Goal: Task Accomplishment & Management: Complete application form

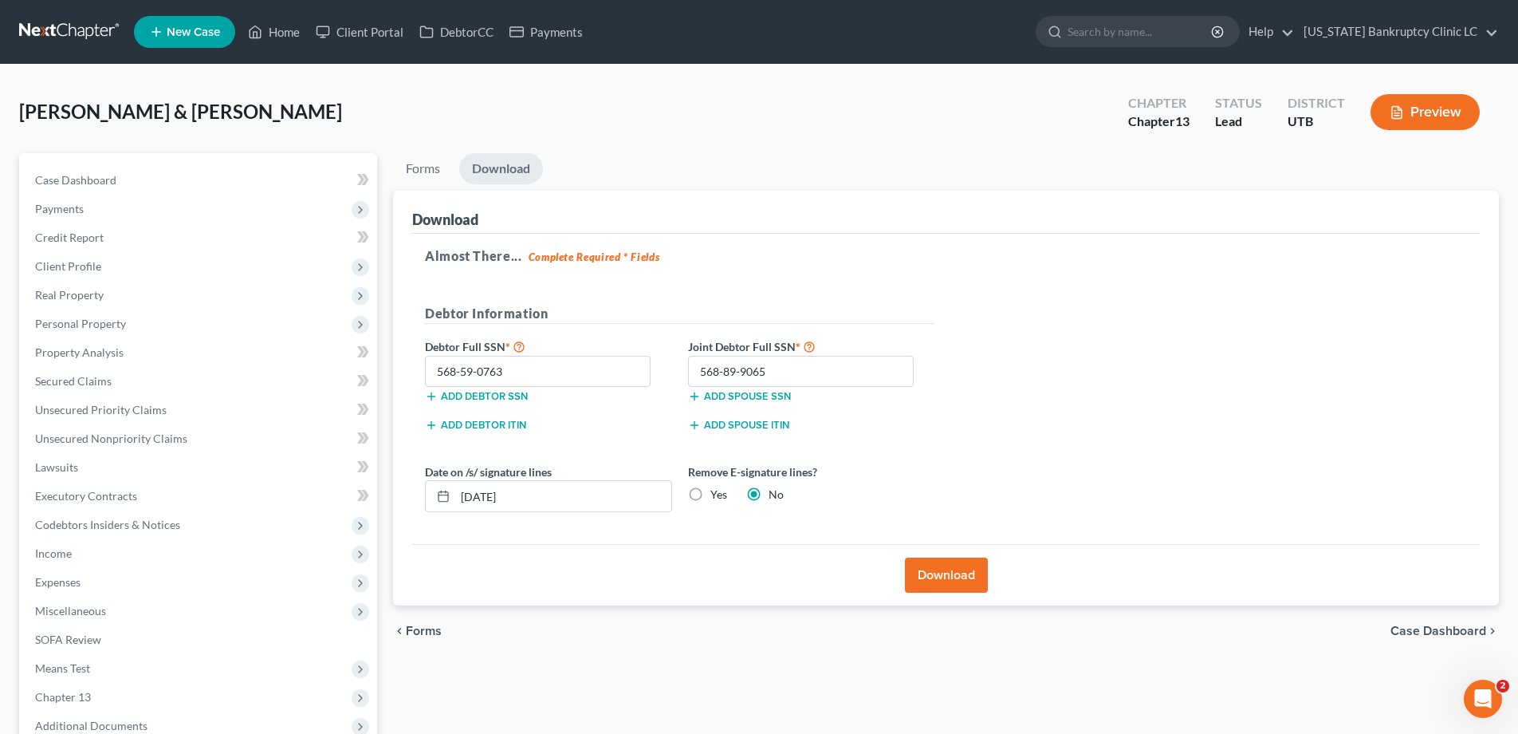
click at [35, 26] on link at bounding box center [70, 32] width 102 height 29
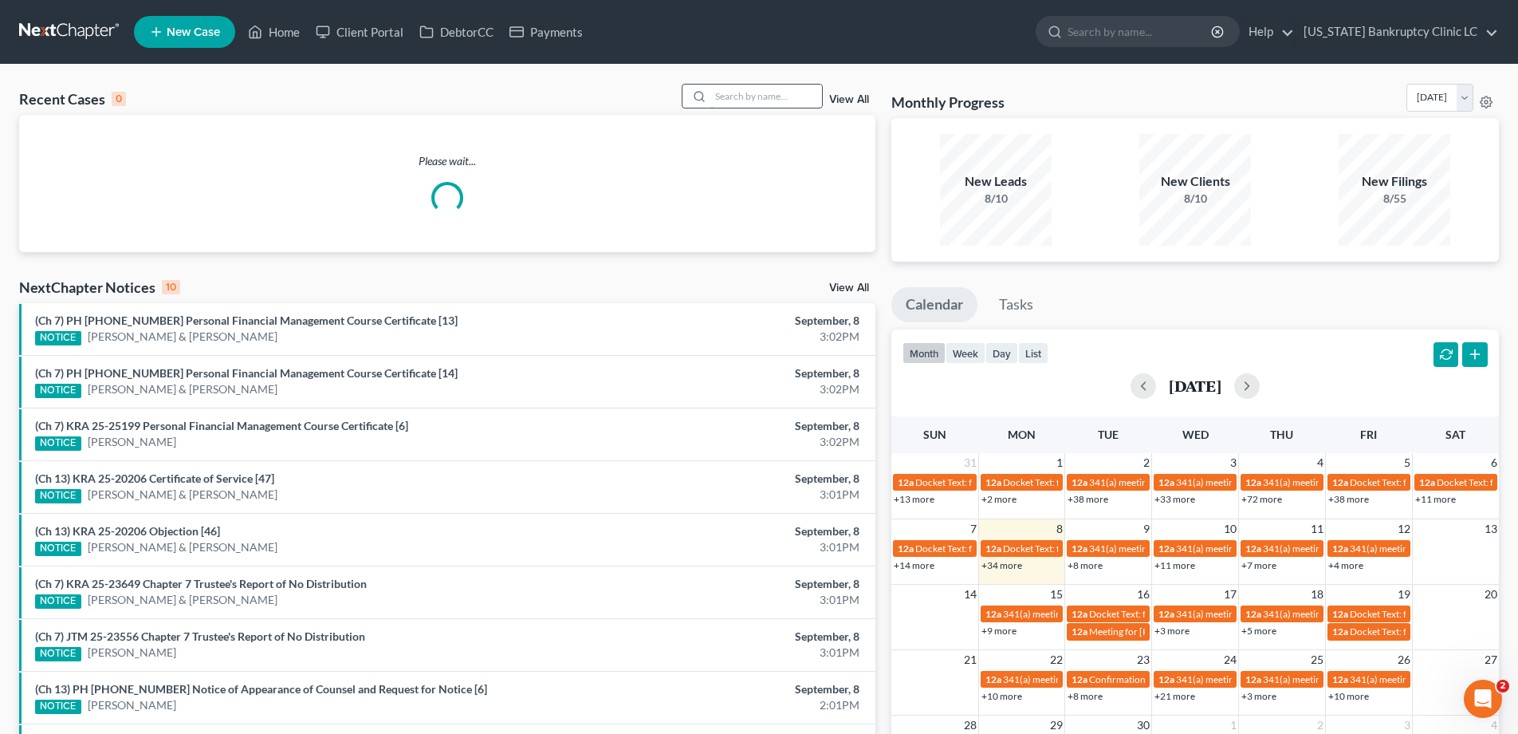
click at [736, 94] on input "search" at bounding box center [767, 96] width 112 height 23
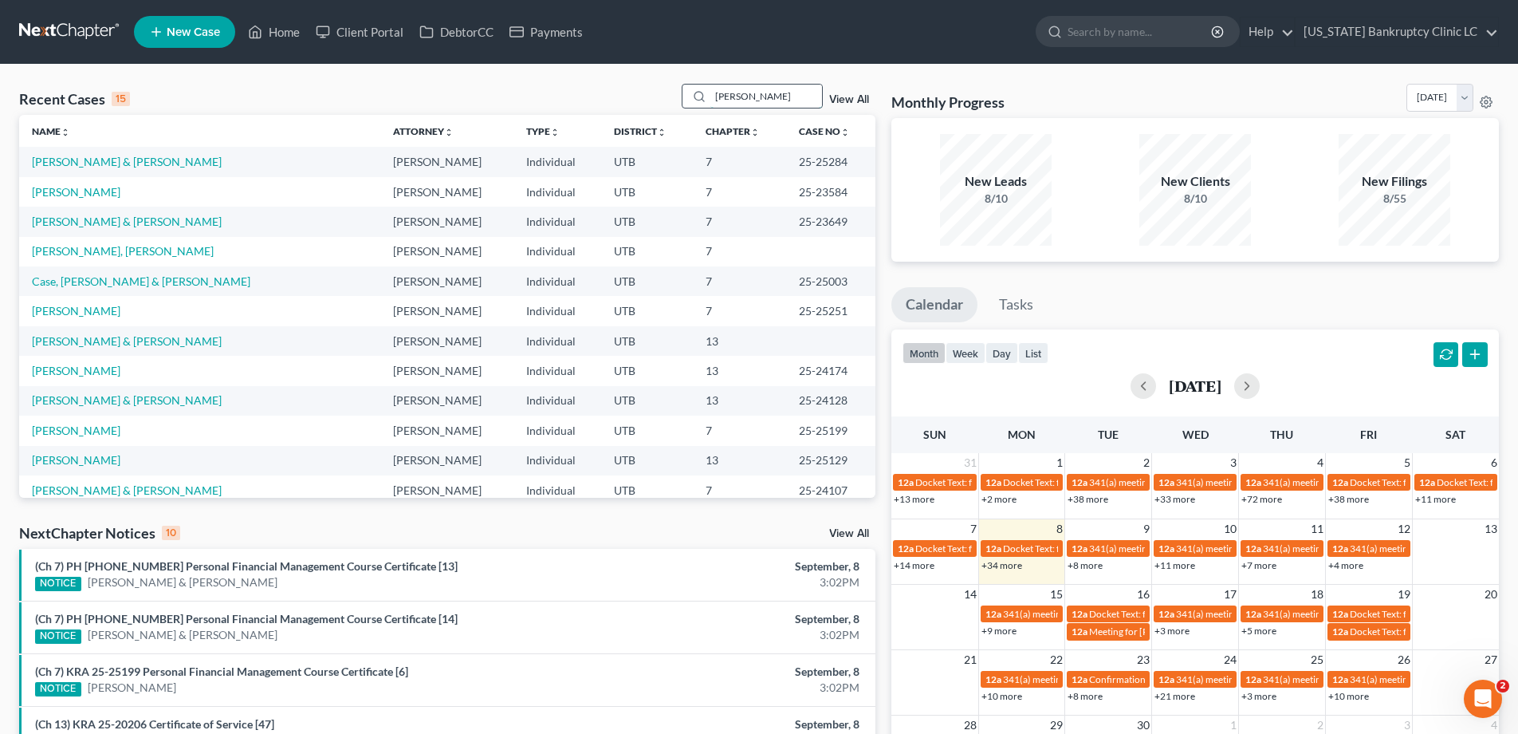
type input "[PERSON_NAME]"
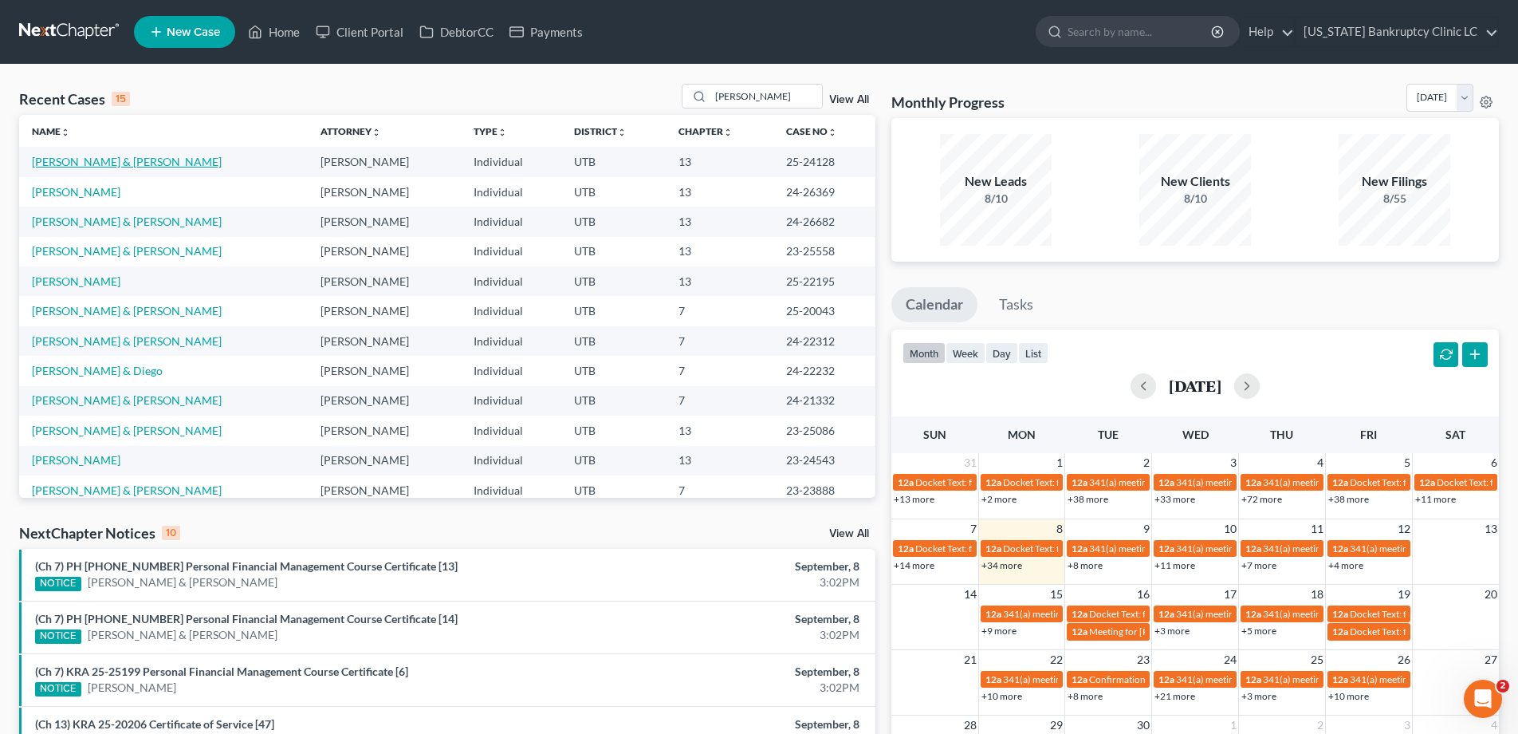
click at [116, 164] on link "[PERSON_NAME] & [PERSON_NAME]" at bounding box center [127, 162] width 190 height 14
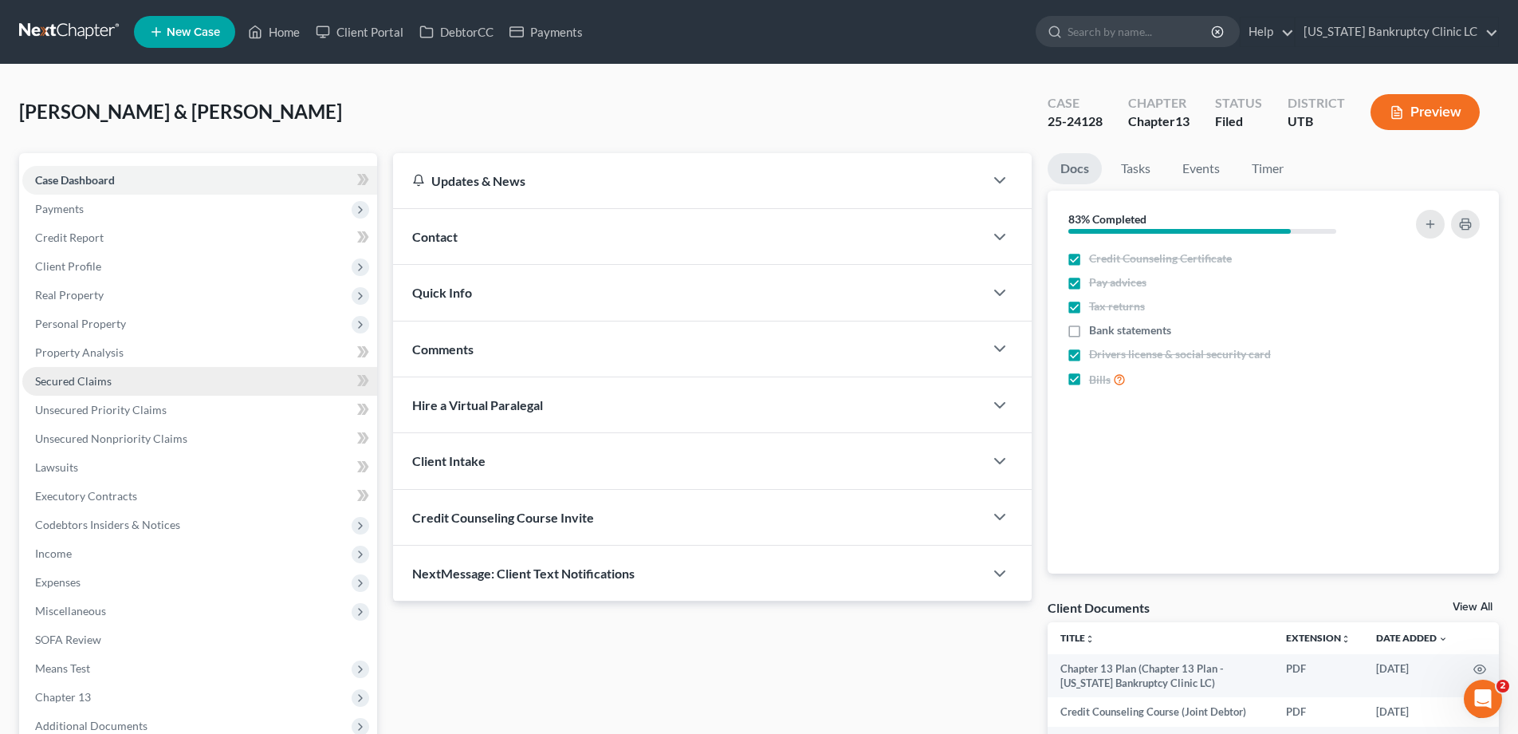
click at [102, 381] on span "Secured Claims" at bounding box center [73, 381] width 77 height 14
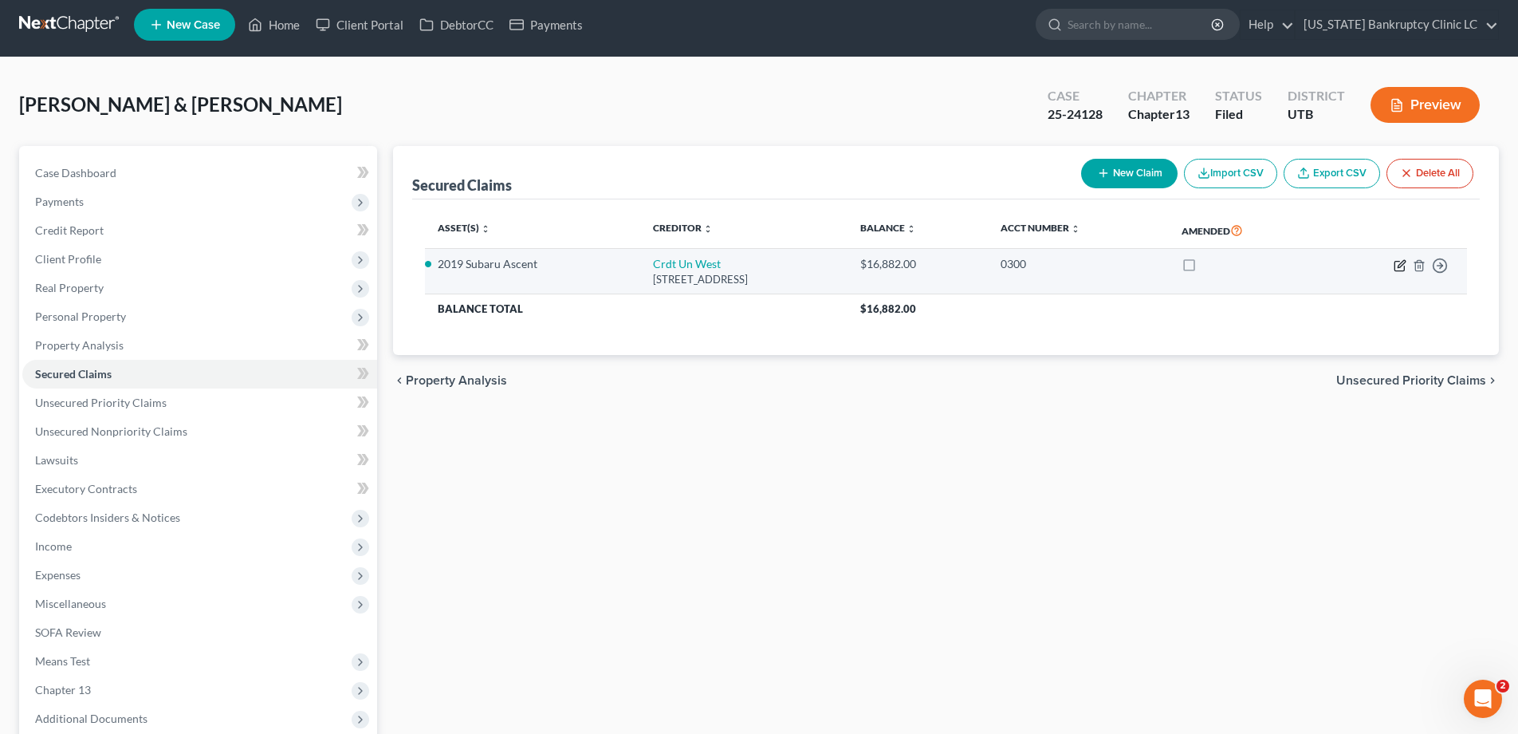
click at [1402, 270] on icon "button" at bounding box center [1400, 265] width 13 height 13
select select "3"
select select "2"
select select "1"
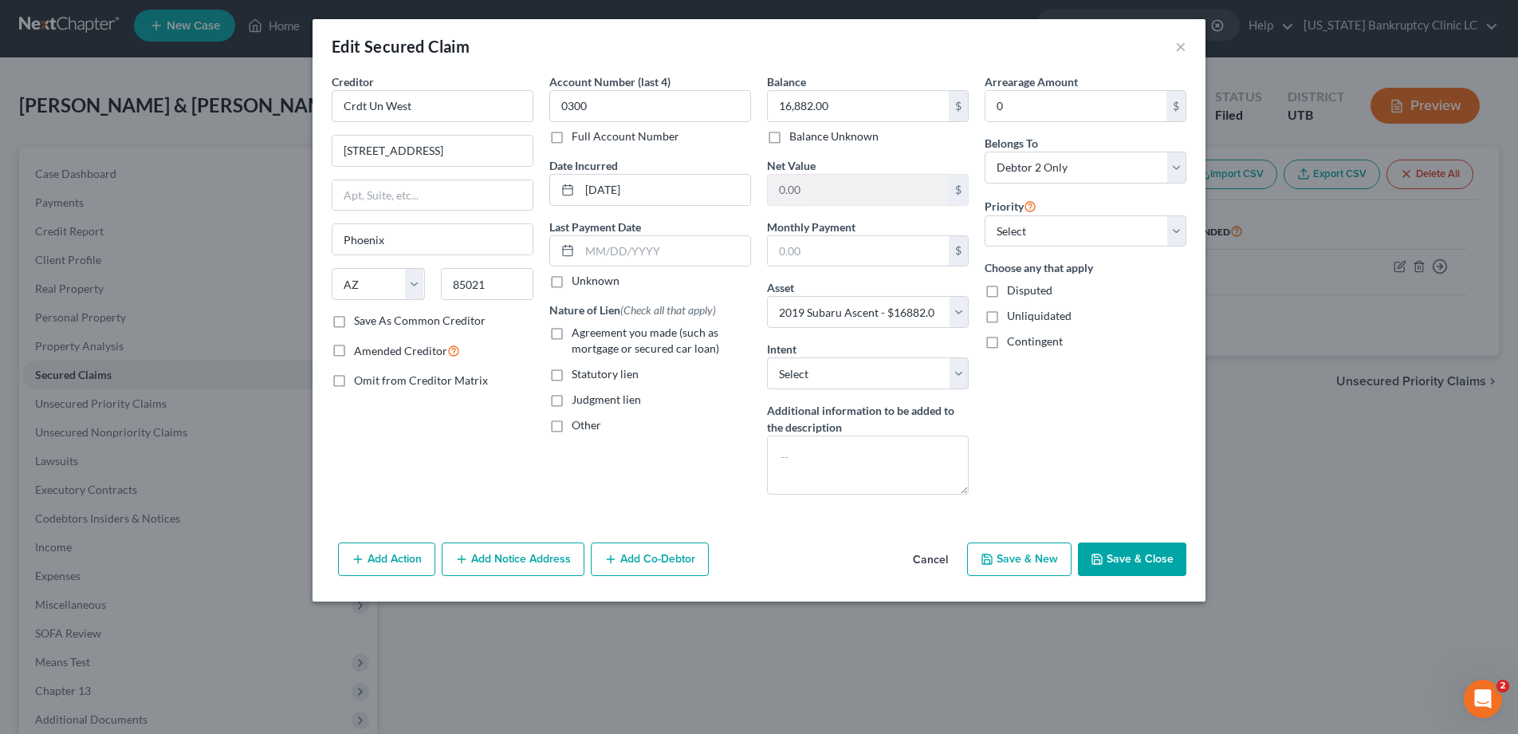
click at [572, 138] on label "Full Account Number" at bounding box center [626, 136] width 108 height 16
click at [578, 138] on input "Full Account Number" at bounding box center [583, 133] width 10 height 10
click at [637, 112] on input "0300" at bounding box center [650, 106] width 202 height 32
type input "0300 POC 10"
click at [572, 337] on label "Agreement you made (such as mortgage or secured car loan)" at bounding box center [661, 341] width 179 height 32
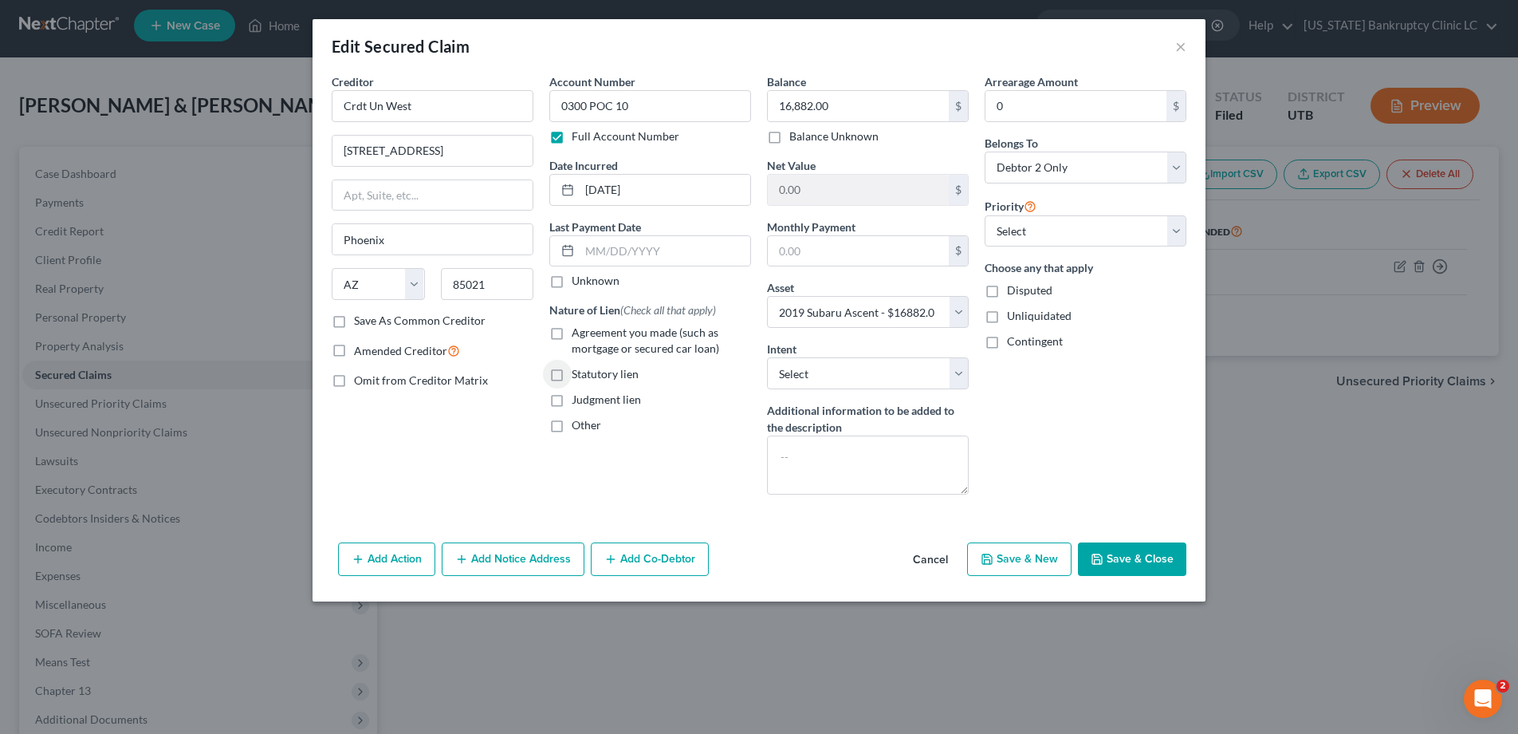
click at [578, 335] on input "Agreement you made (such as mortgage or secured car loan)" at bounding box center [583, 330] width 10 height 10
checkbox input "true"
click at [1182, 230] on select "Select 1st 2nd 3rd 4th 5th 6th 7th 8th 9th 10th 11th 12th 13th 14th 15th 16th 1…" at bounding box center [1086, 231] width 202 height 32
select select "0"
click at [985, 215] on select "Select 1st 2nd 3rd 4th 5th 6th 7th 8th 9th 10th 11th 12th 13th 14th 15th 16th 1…" at bounding box center [1086, 231] width 202 height 32
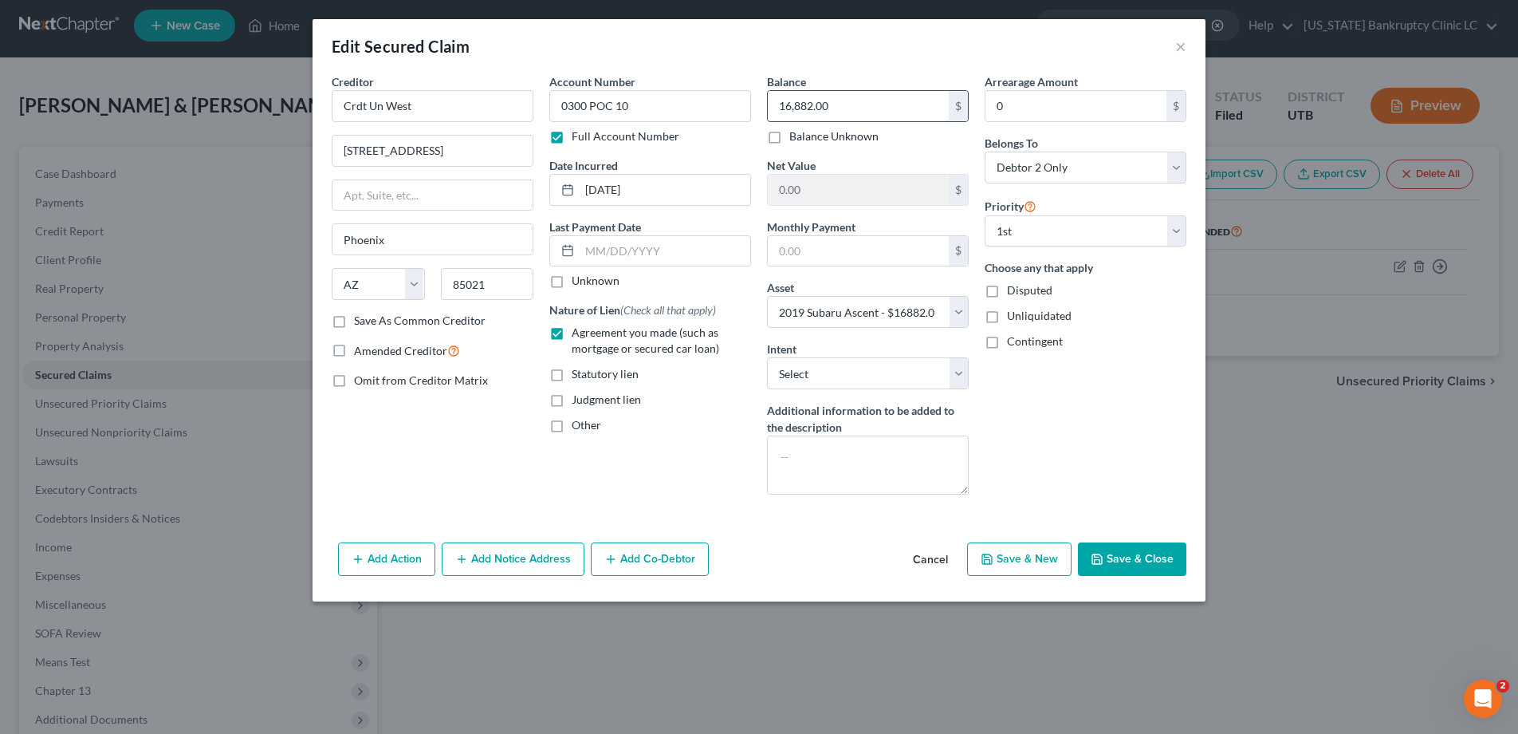
click at [886, 106] on input "16,882.00" at bounding box center [858, 106] width 181 height 30
type input "16,742.51"
click at [1119, 559] on button "Save & Close" at bounding box center [1132, 558] width 108 height 33
